Goal: Information Seeking & Learning: Learn about a topic

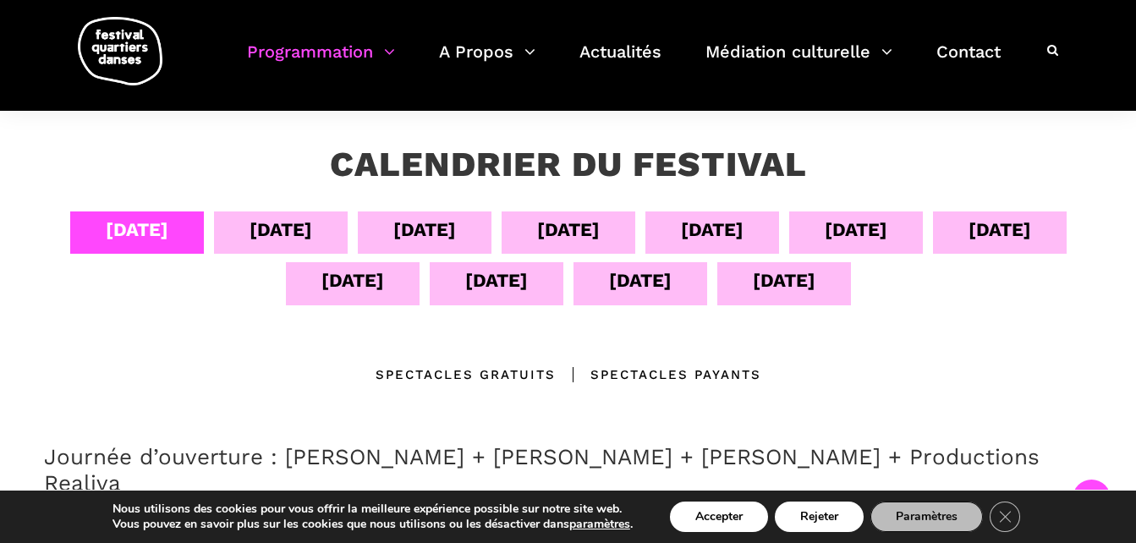
scroll to position [254, 0]
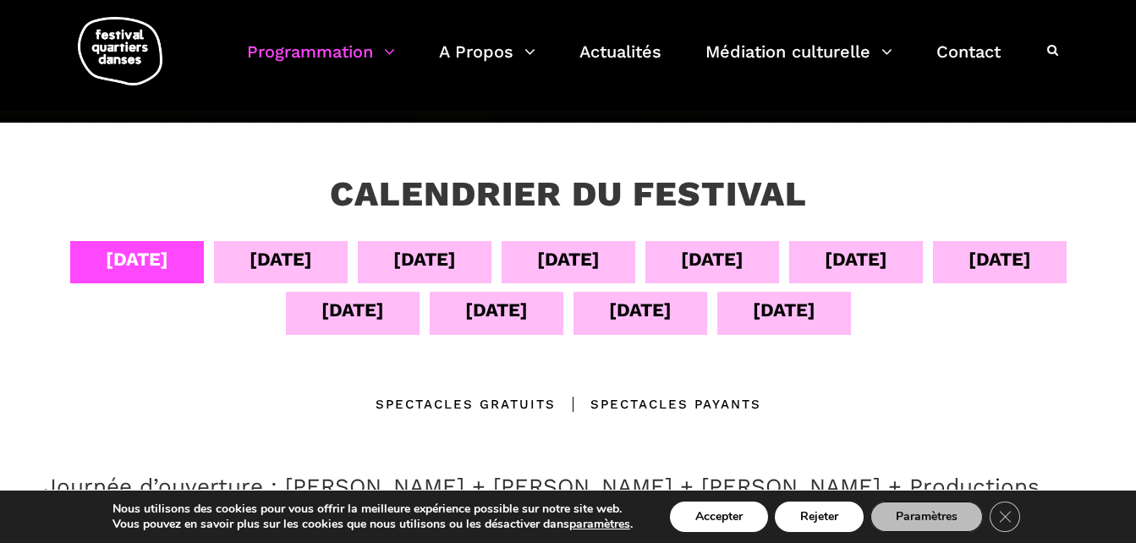
click at [815, 260] on div "[DATE]" at bounding box center [856, 262] width 134 height 42
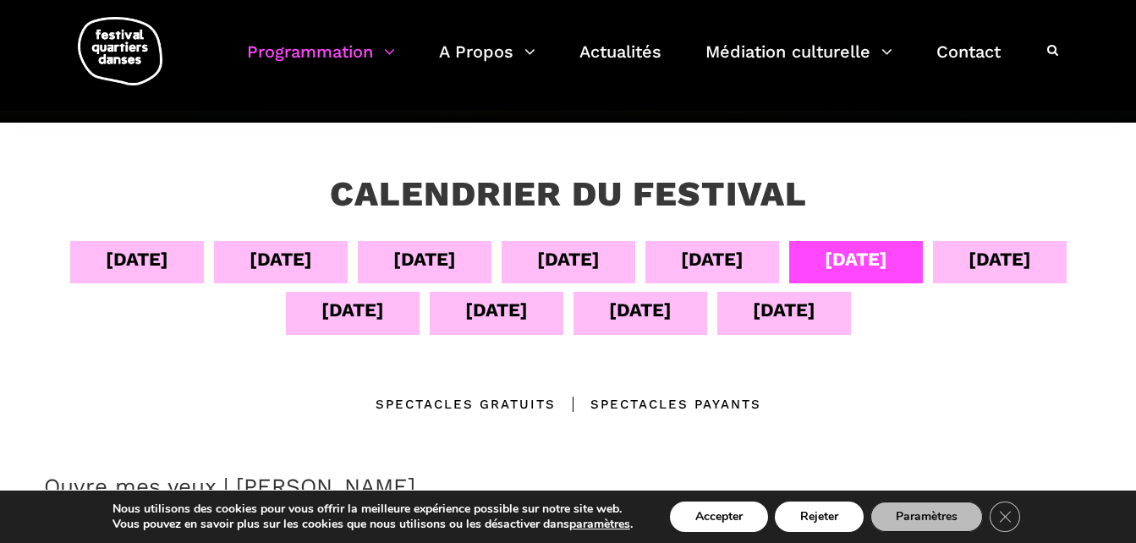
click at [779, 258] on div "[DATE]" at bounding box center [712, 262] width 134 height 42
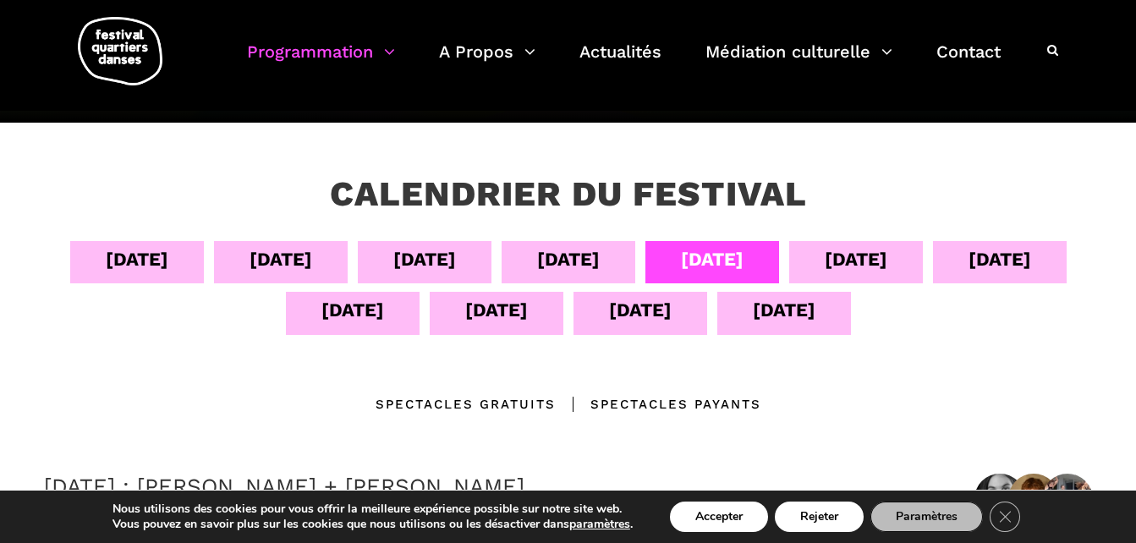
click at [995, 280] on div "[DATE]" at bounding box center [1000, 262] width 134 height 42
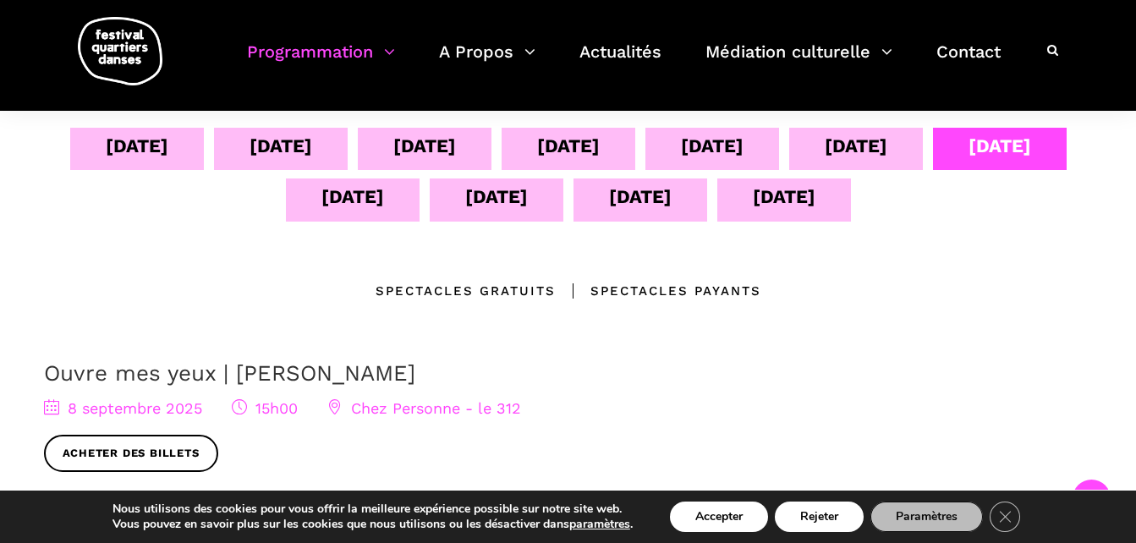
scroll to position [338, 0]
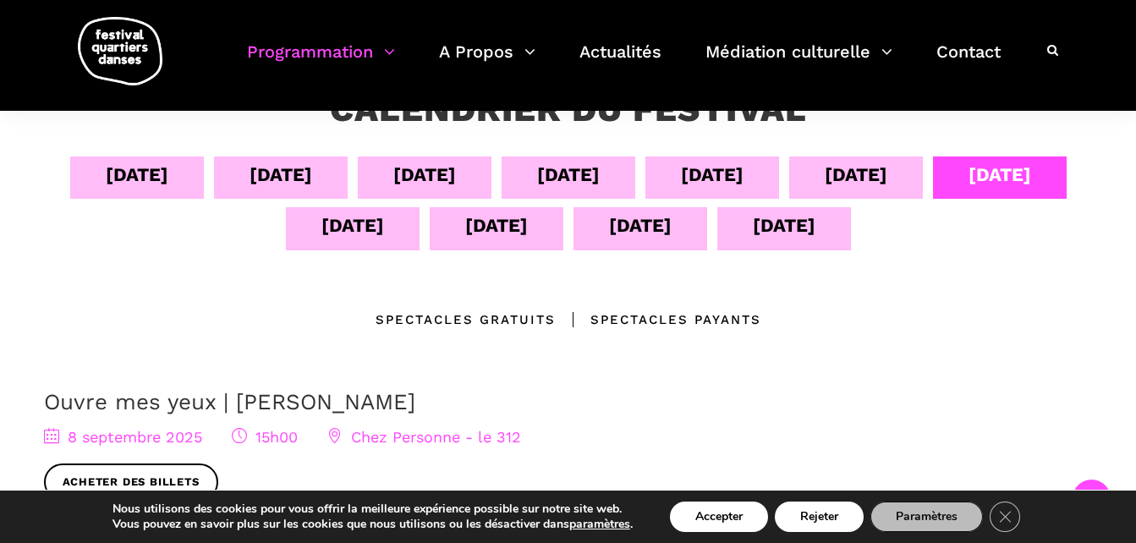
click at [368, 233] on div "[DATE]" at bounding box center [352, 226] width 63 height 30
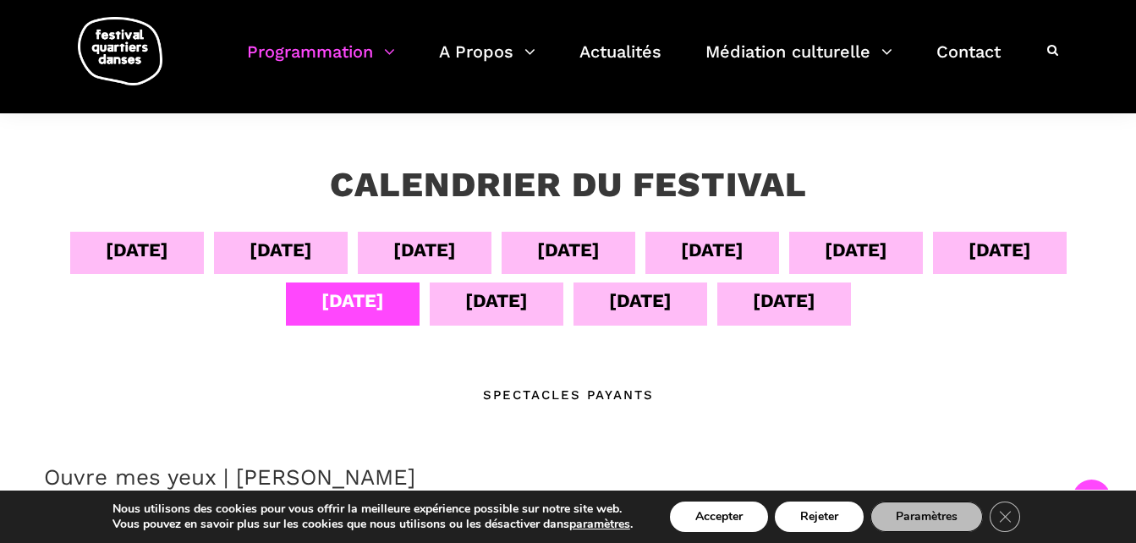
scroll to position [254, 0]
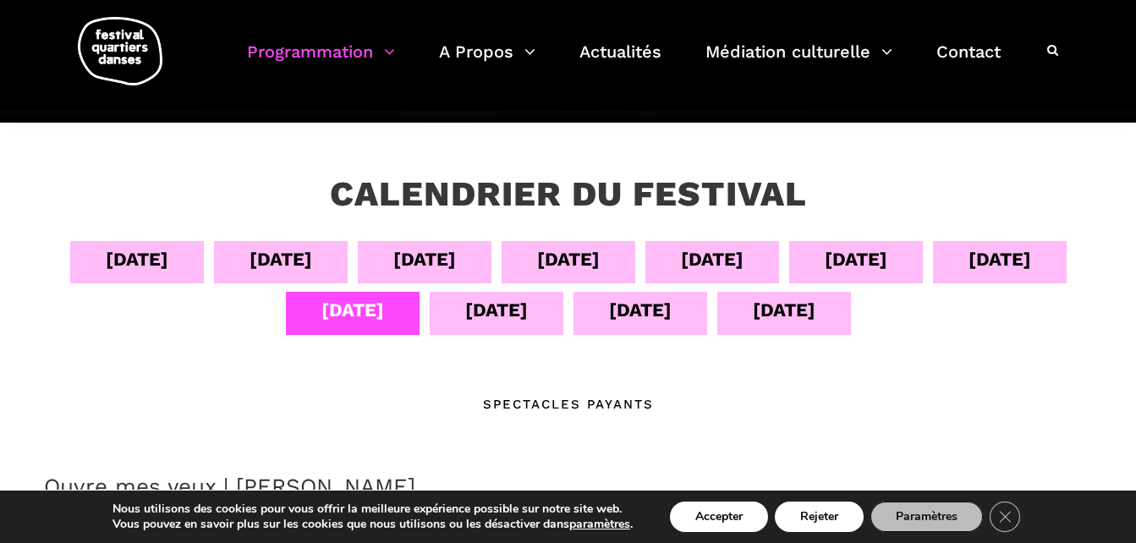
click at [531, 321] on div "[DATE]" at bounding box center [497, 313] width 134 height 42
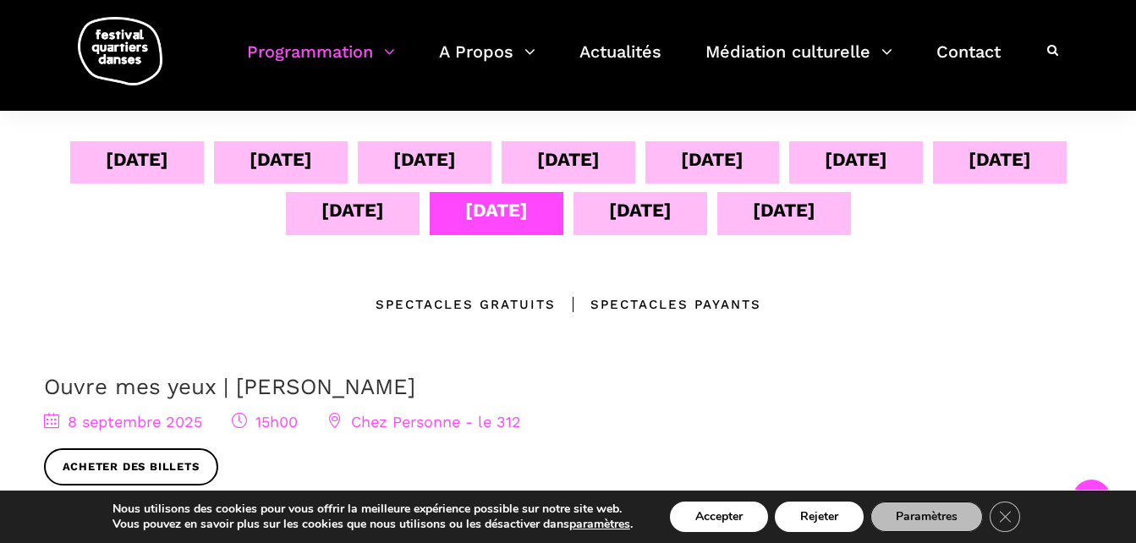
scroll to position [338, 0]
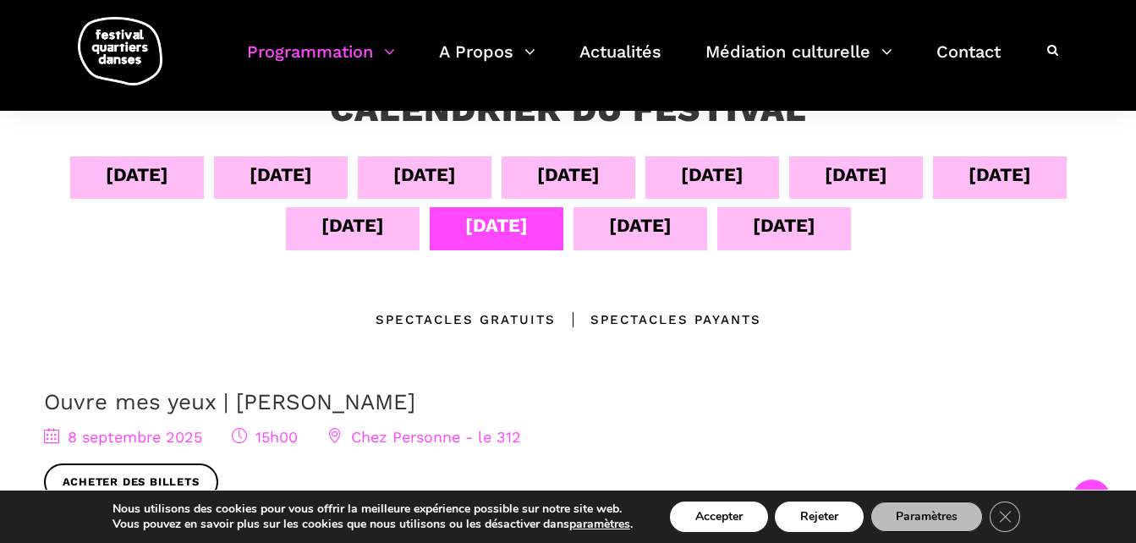
click at [634, 248] on div "[DATE]" at bounding box center [641, 228] width 134 height 42
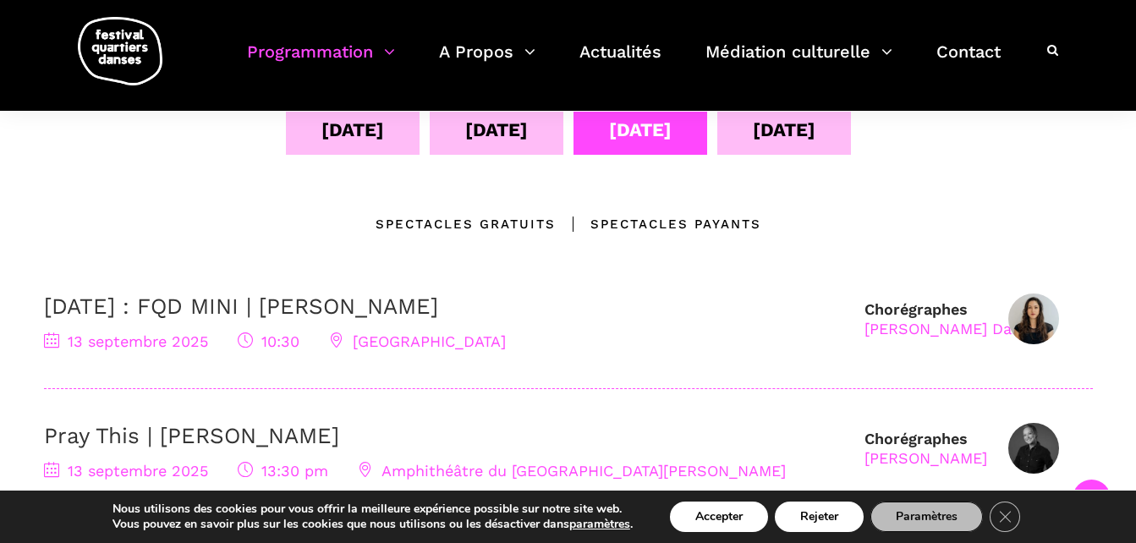
scroll to position [423, 0]
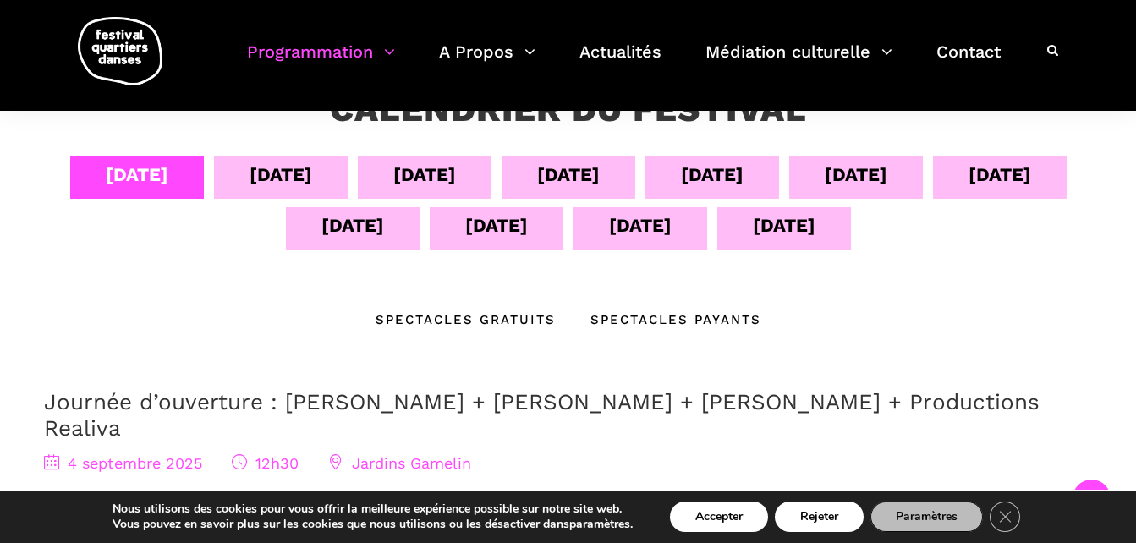
click at [771, 244] on div "14 sept" at bounding box center [784, 228] width 134 height 42
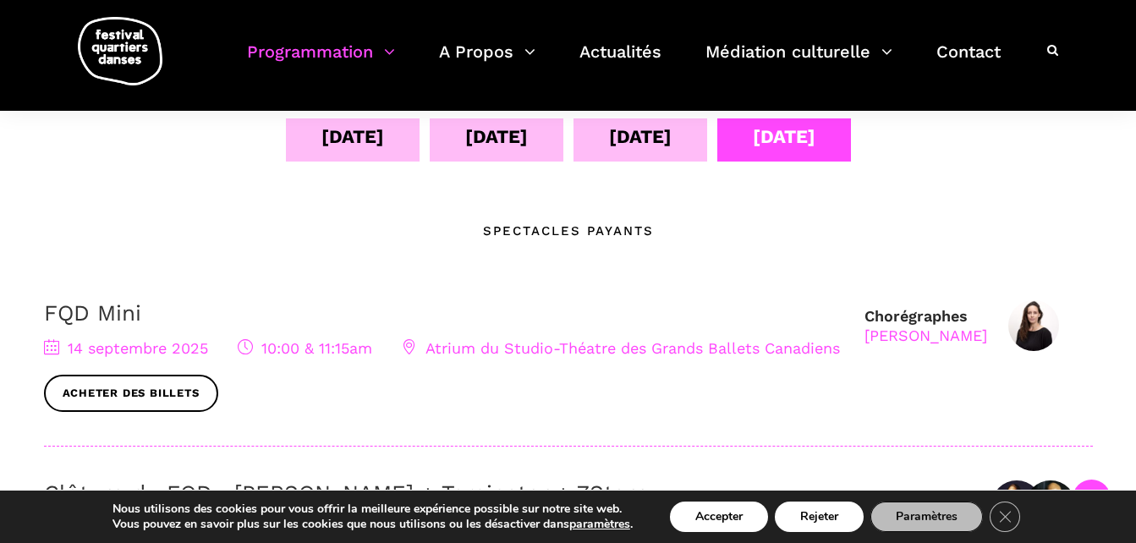
scroll to position [423, 0]
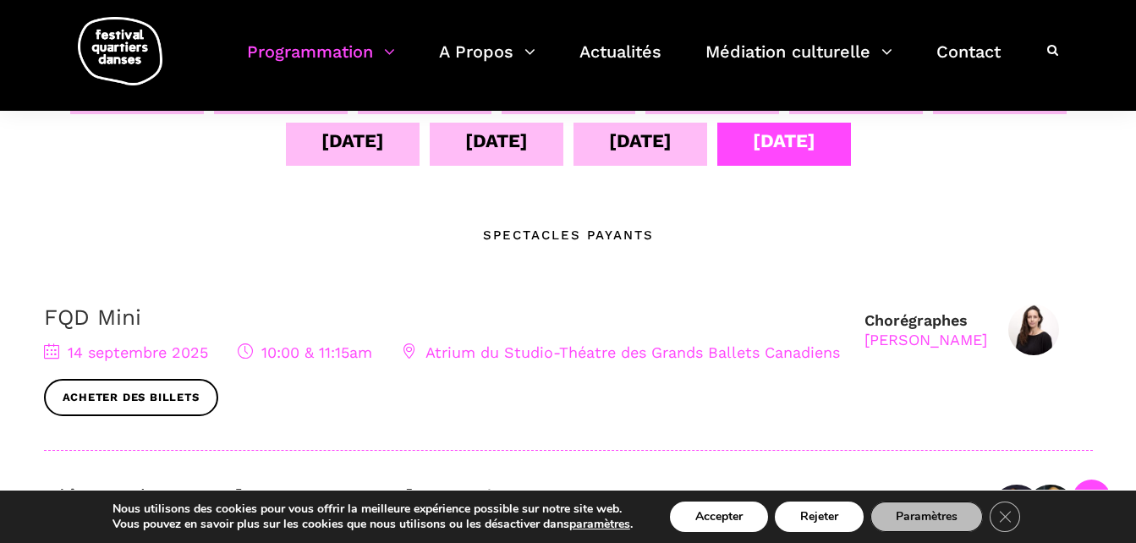
click at [621, 146] on div "13 sept" at bounding box center [640, 141] width 63 height 30
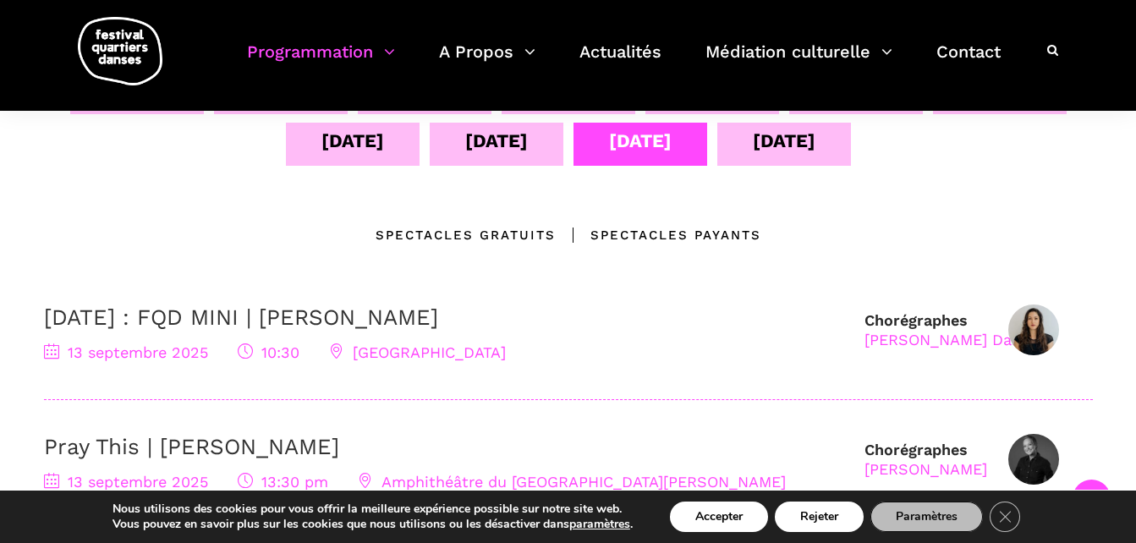
click at [541, 165] on div "12 sept" at bounding box center [497, 144] width 134 height 42
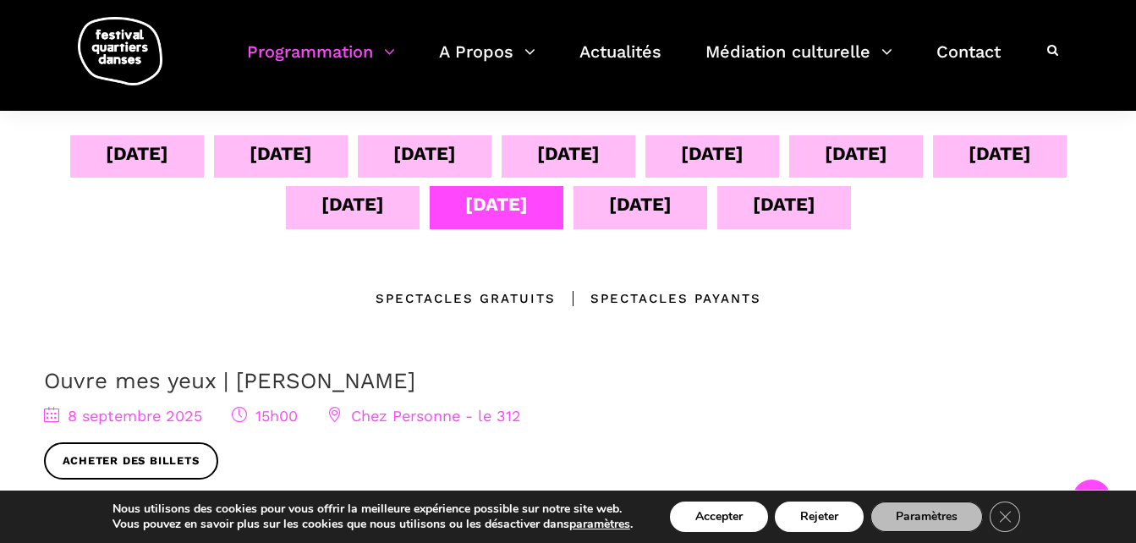
scroll to position [254, 0]
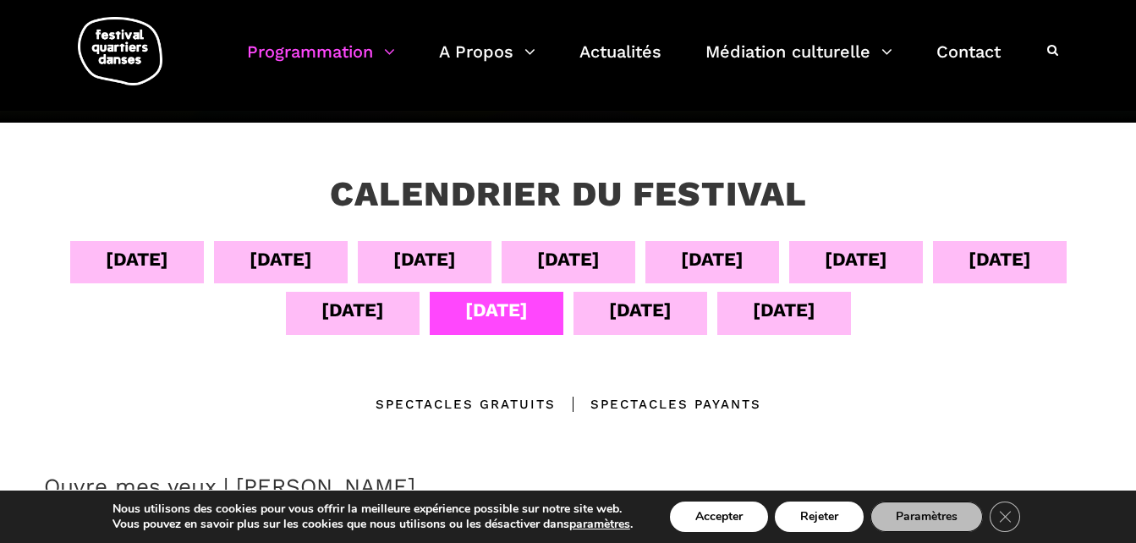
click at [384, 322] on div "11 sept" at bounding box center [353, 313] width 134 height 42
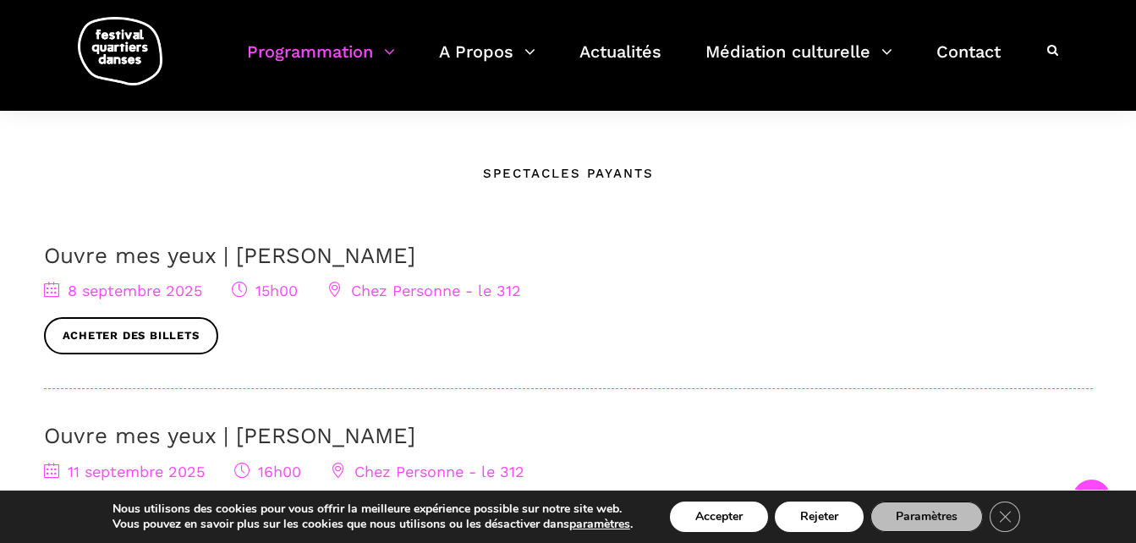
scroll to position [338, 0]
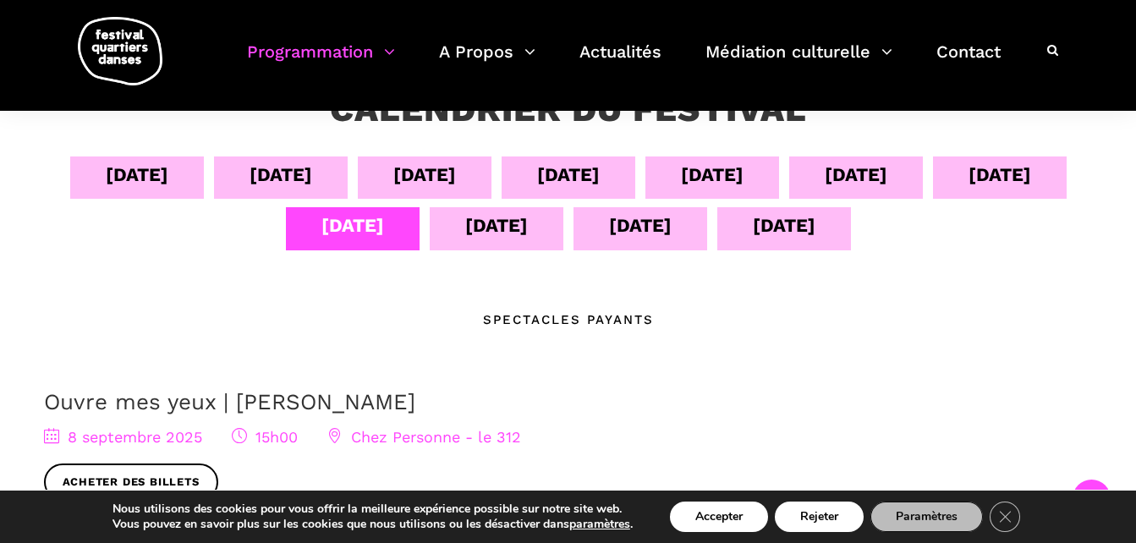
click at [1013, 188] on div "10 sept" at bounding box center [1000, 175] width 63 height 30
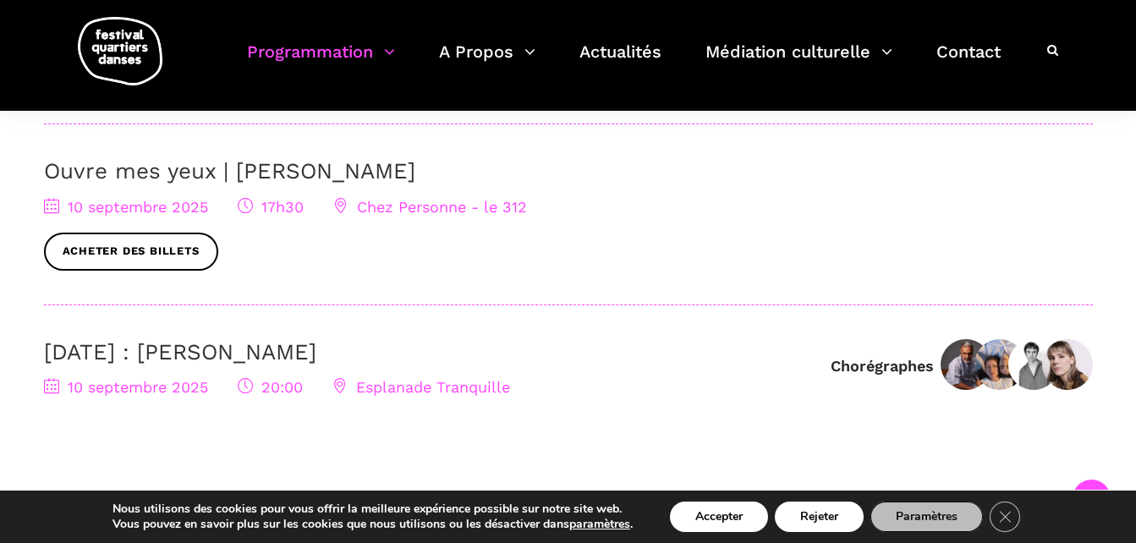
scroll to position [1015, 0]
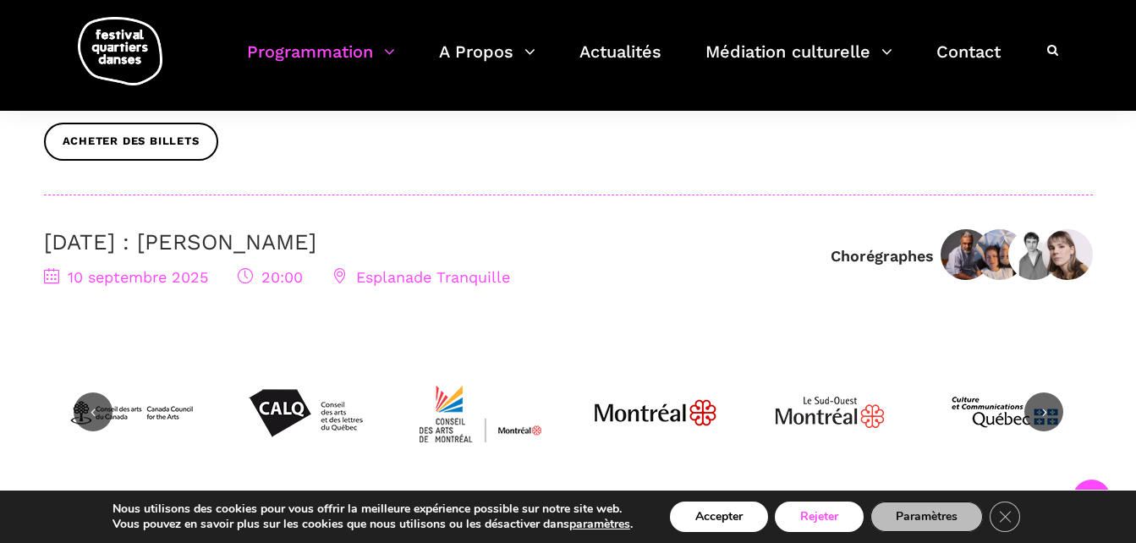
click at [839, 522] on button "Rejeter" at bounding box center [819, 517] width 89 height 30
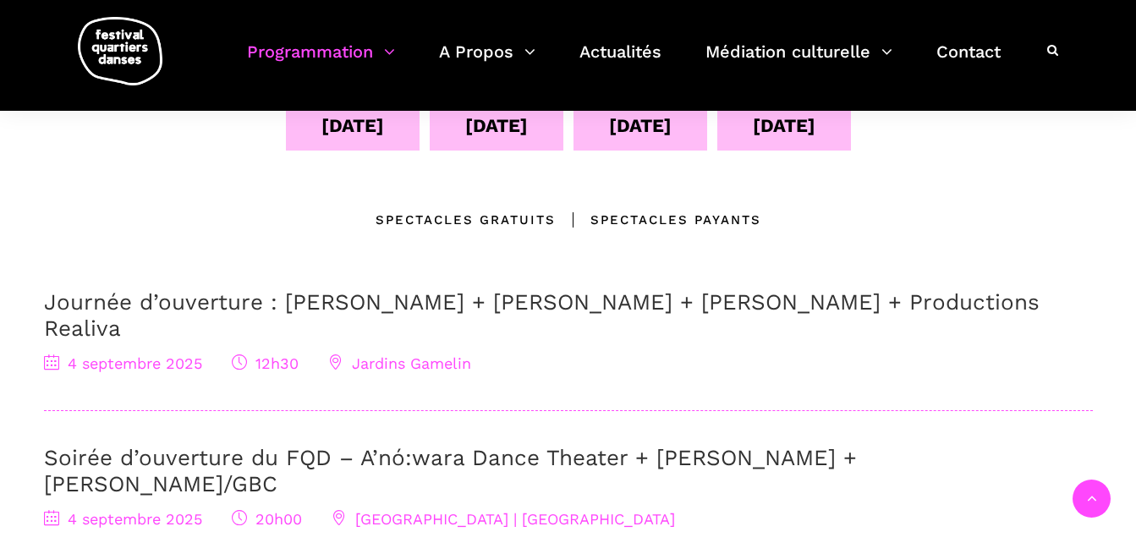
scroll to position [338, 0]
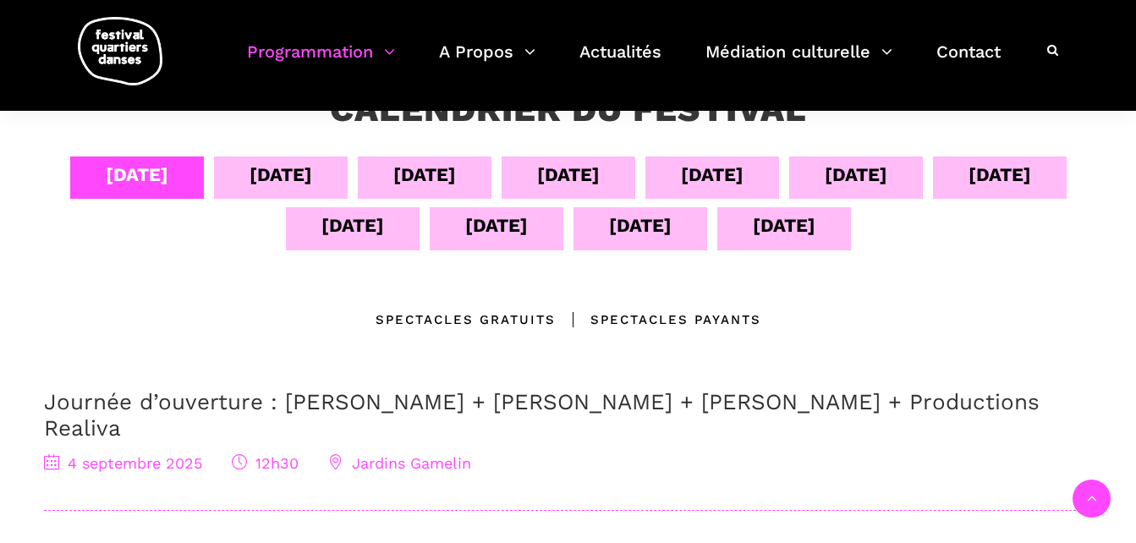
click at [478, 244] on div "[DATE]" at bounding box center [497, 228] width 134 height 42
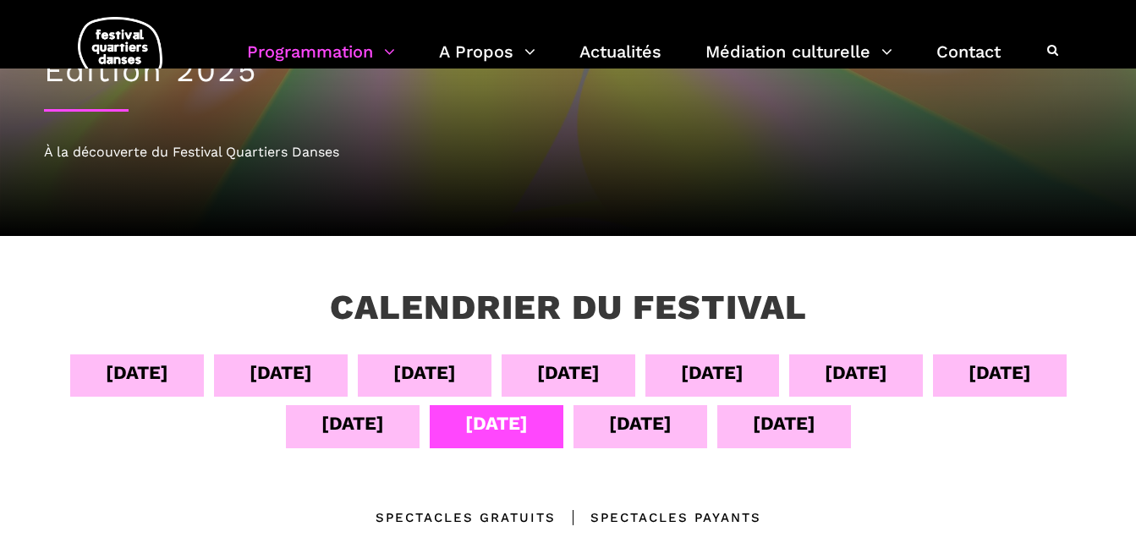
scroll to position [169, 0]
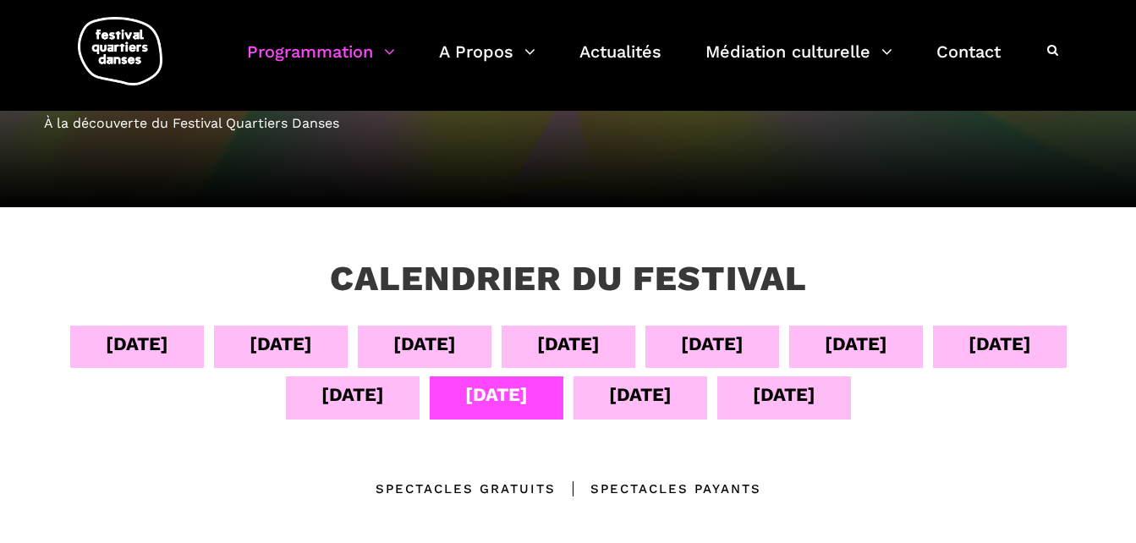
click at [391, 389] on div "[DATE]" at bounding box center [353, 397] width 134 height 42
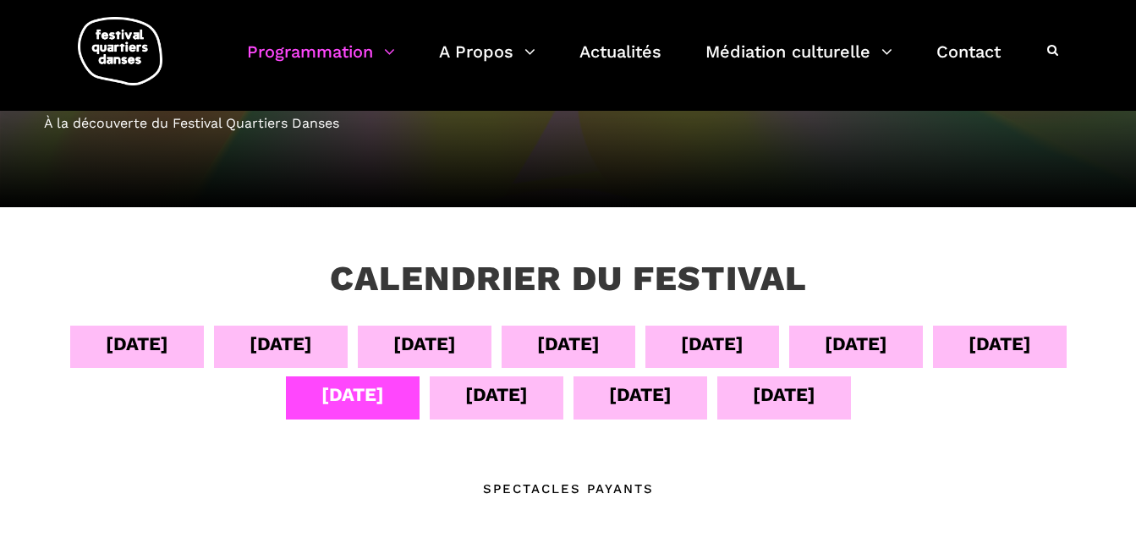
click at [960, 343] on div "[DATE]" at bounding box center [1000, 347] width 134 height 42
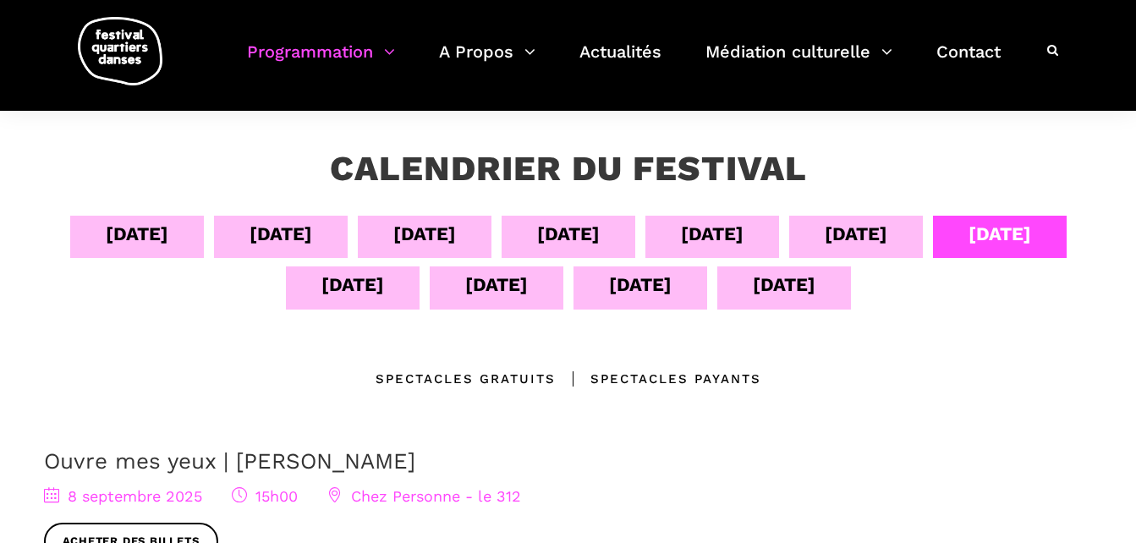
scroll to position [254, 0]
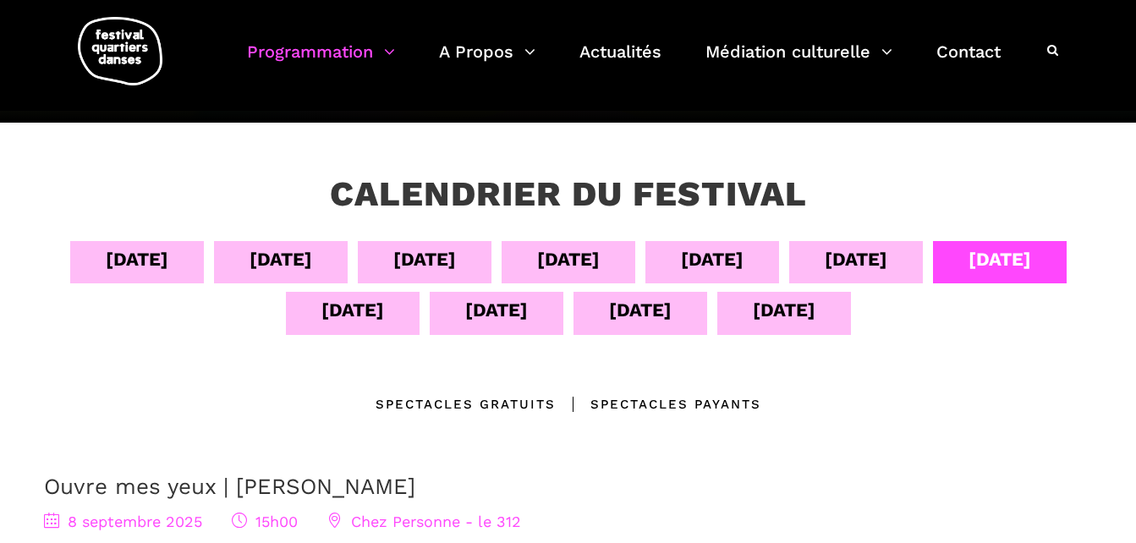
click at [874, 272] on div "[DATE]" at bounding box center [856, 259] width 63 height 30
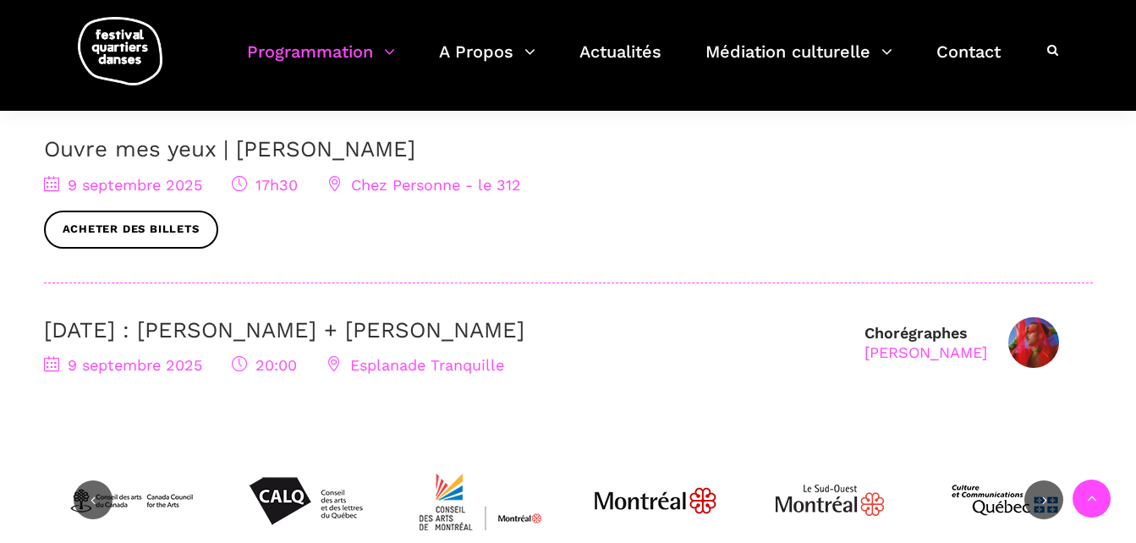
scroll to position [761, 0]
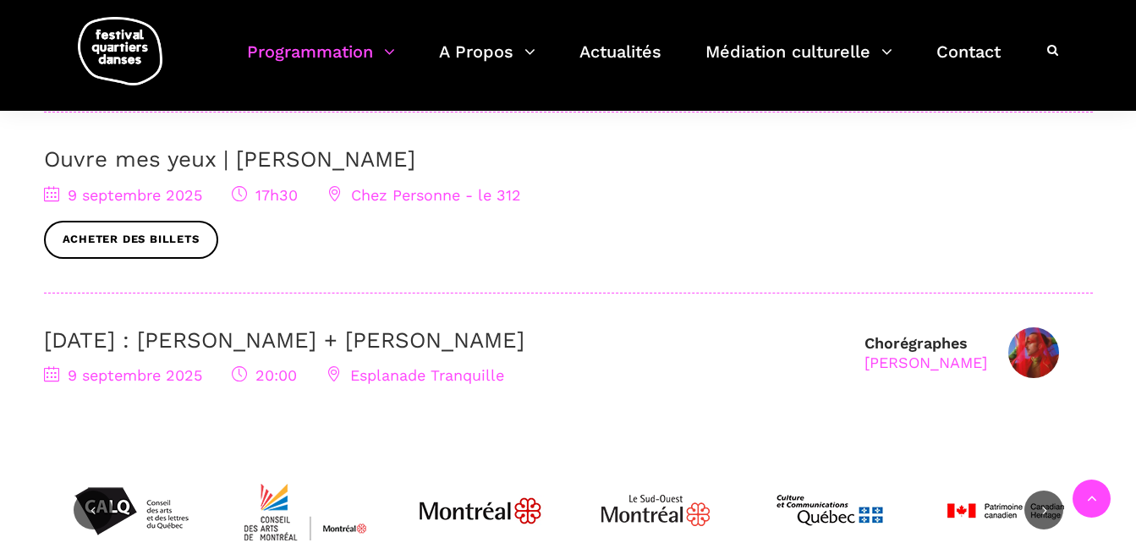
click at [1028, 360] on img at bounding box center [1033, 352] width 51 height 51
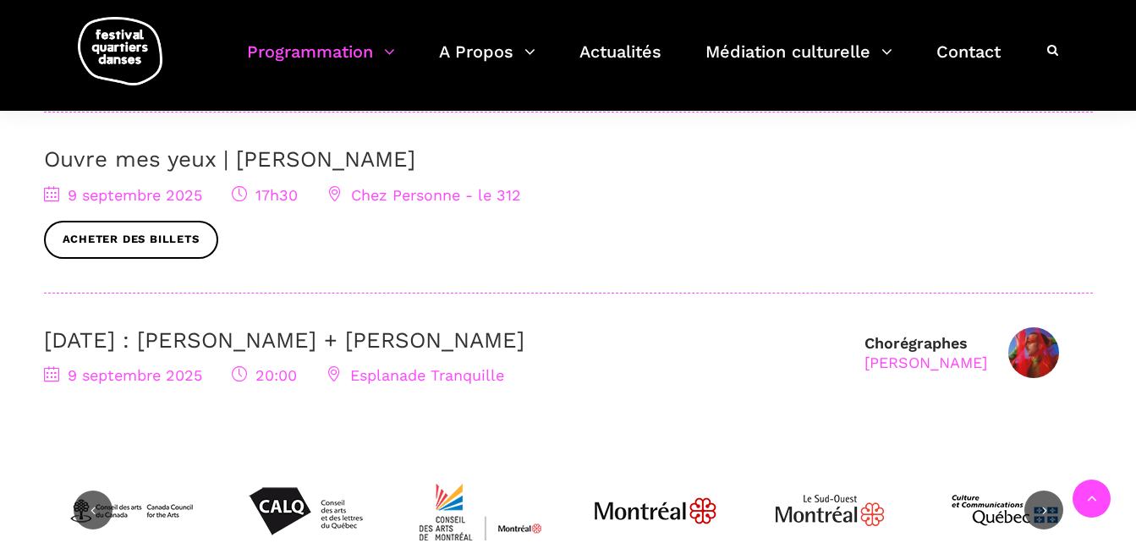
click at [1024, 356] on img at bounding box center [1033, 352] width 51 height 51
click at [965, 363] on div "[PERSON_NAME]" at bounding box center [926, 362] width 123 height 19
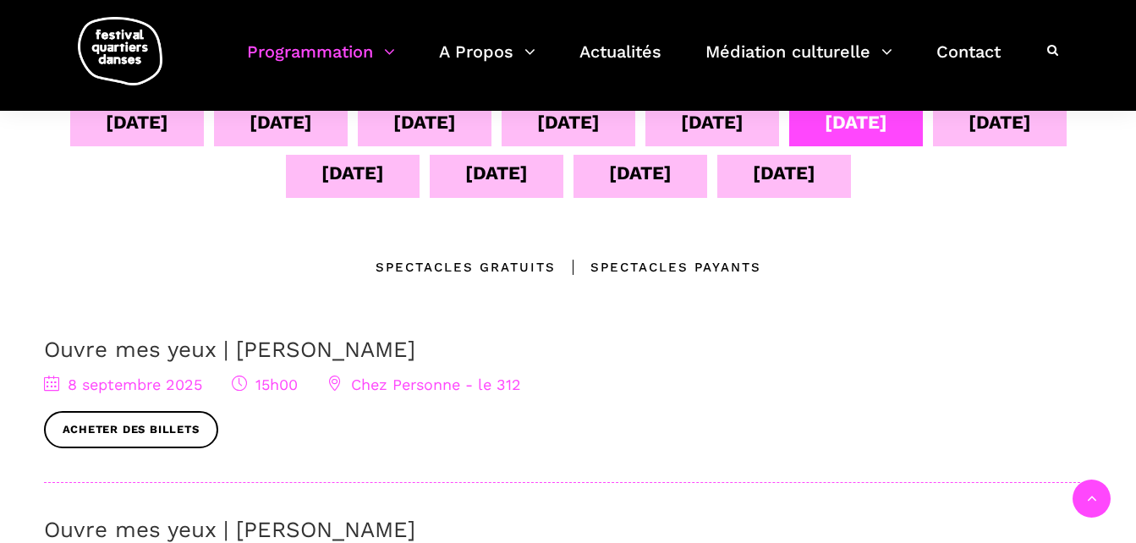
scroll to position [423, 0]
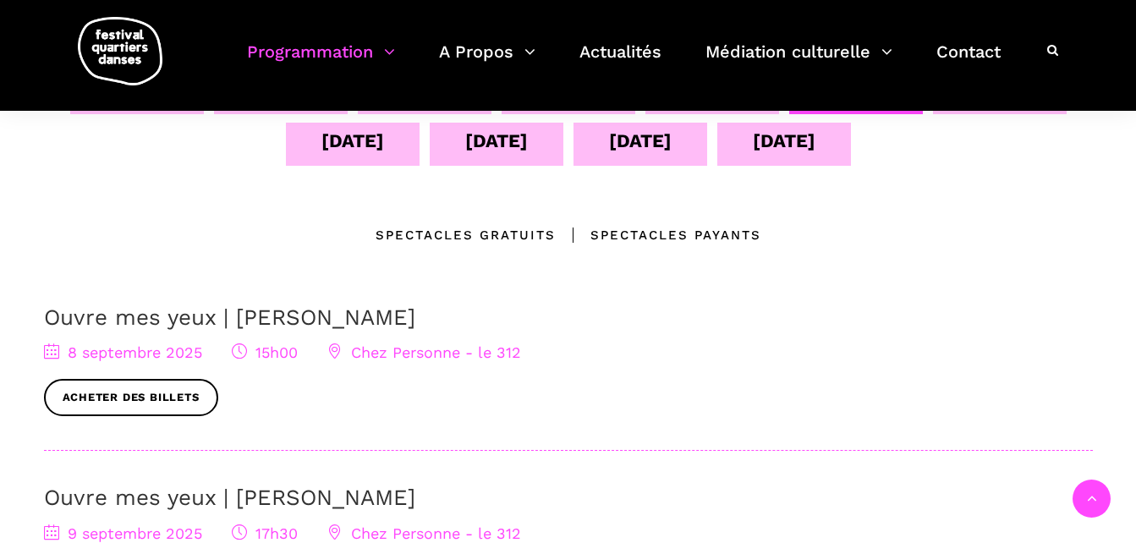
click at [502, 231] on div "Spectacles gratuits" at bounding box center [466, 235] width 180 height 20
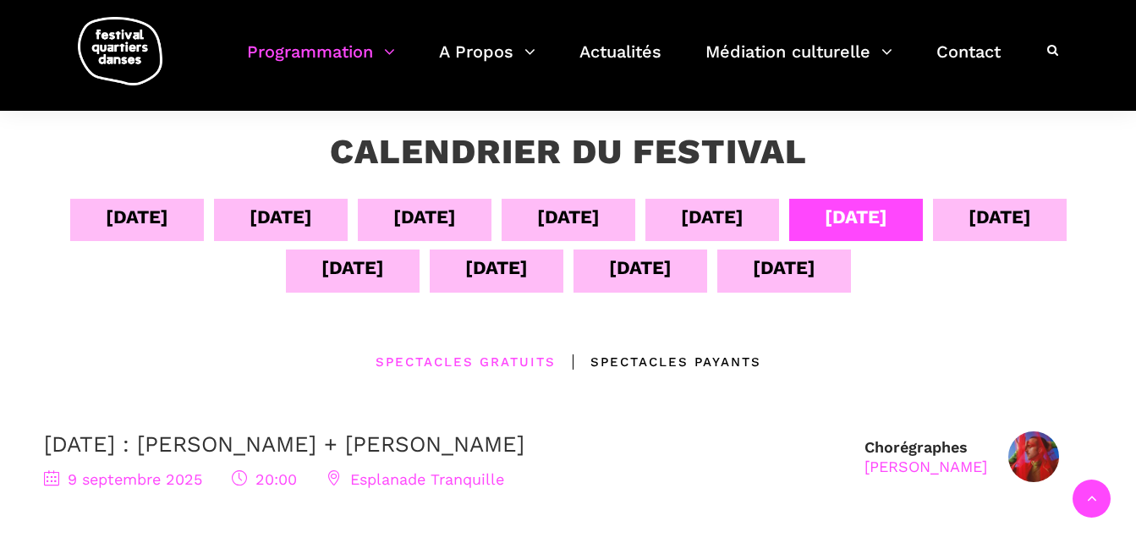
scroll to position [254, 0]
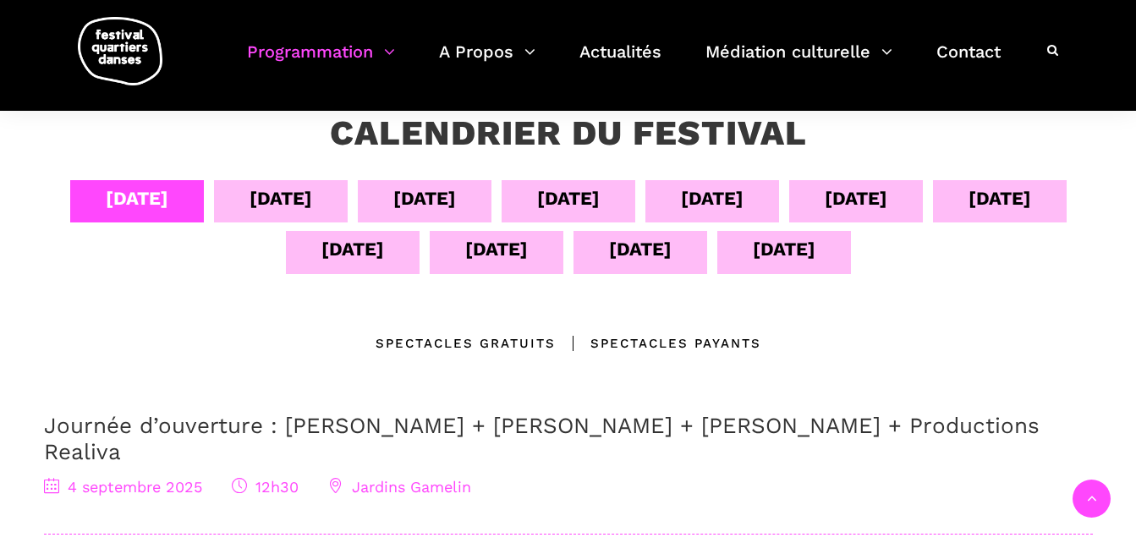
scroll to position [219, 0]
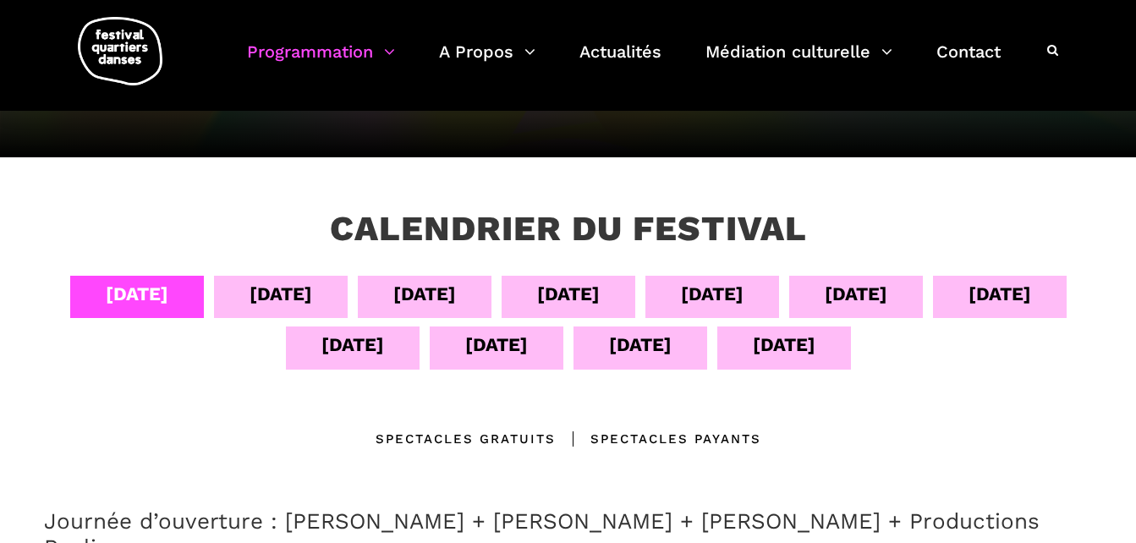
click at [887, 305] on div "[DATE]" at bounding box center [856, 294] width 63 height 30
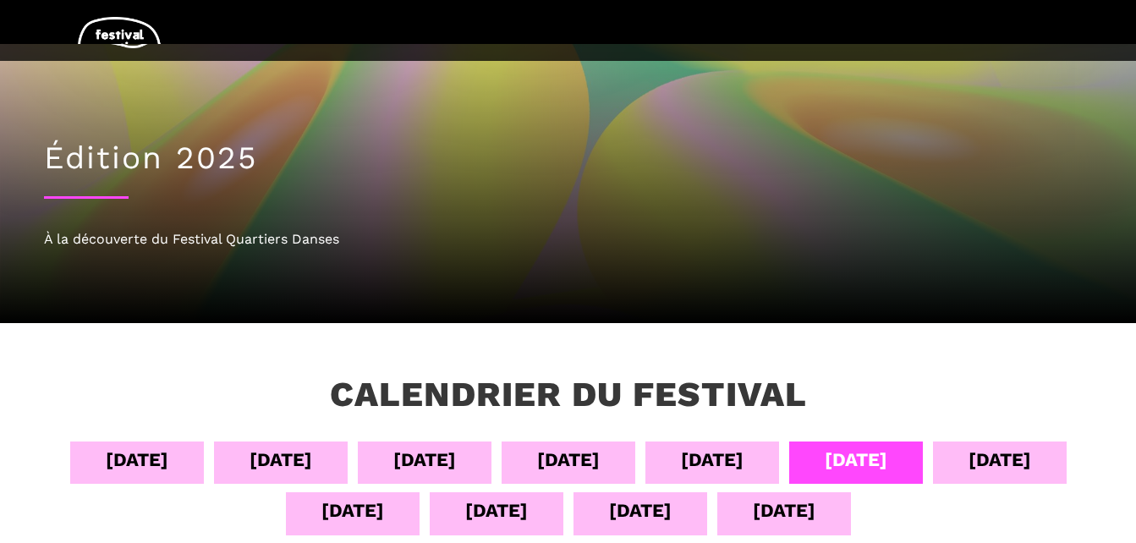
scroll to position [0, 0]
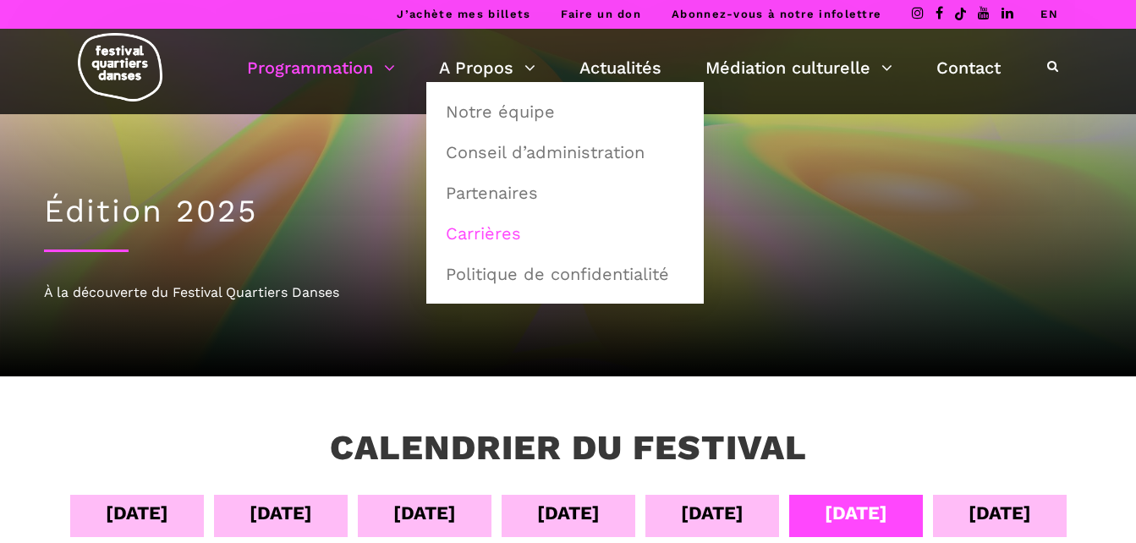
click at [505, 237] on link "Carrières" at bounding box center [565, 233] width 259 height 39
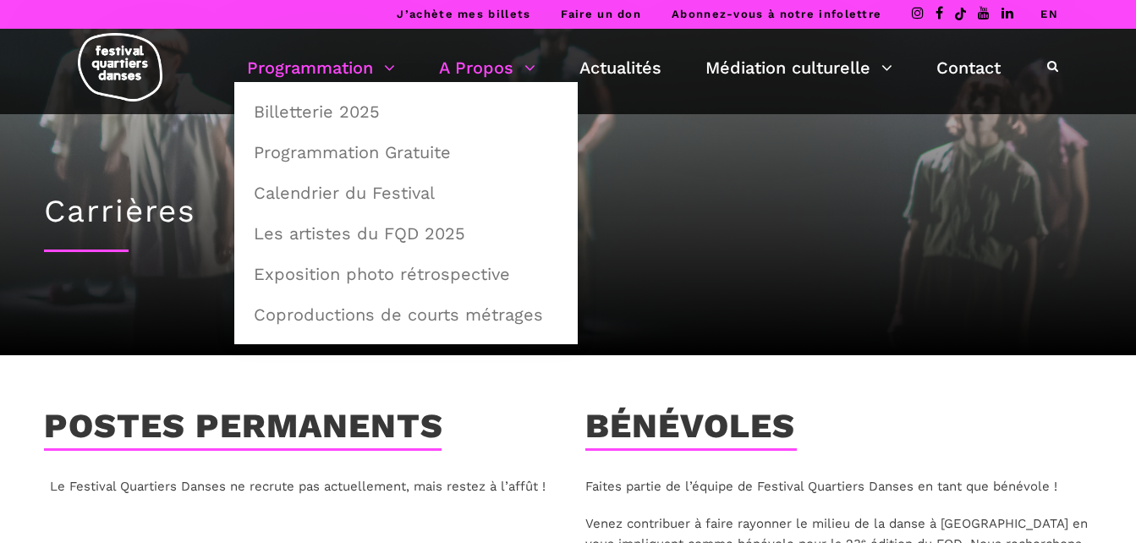
click at [340, 65] on link "Programmation" at bounding box center [321, 67] width 148 height 29
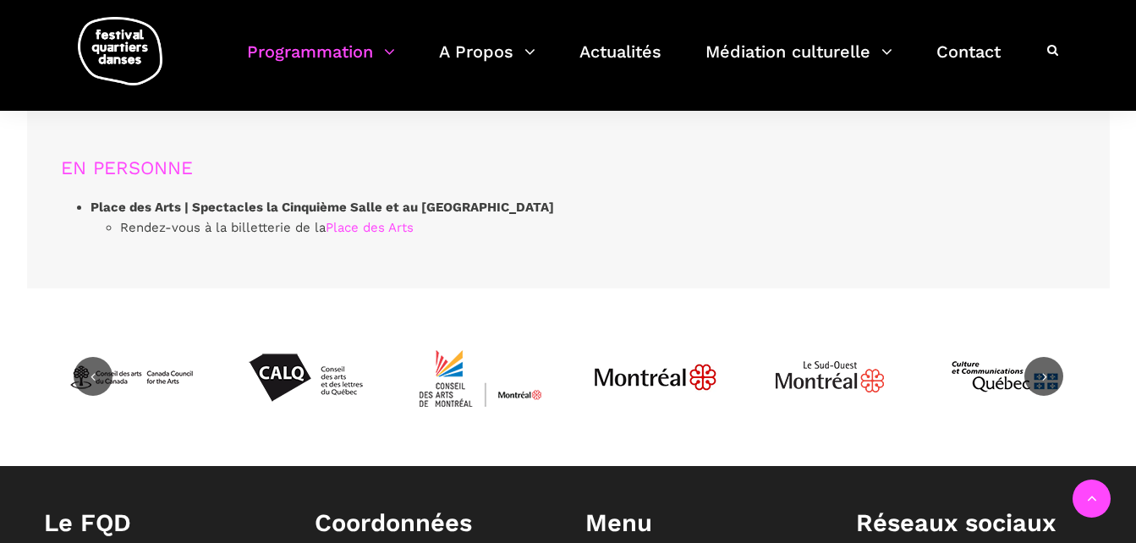
scroll to position [5356, 0]
